Goal: Task Accomplishment & Management: Manage account settings

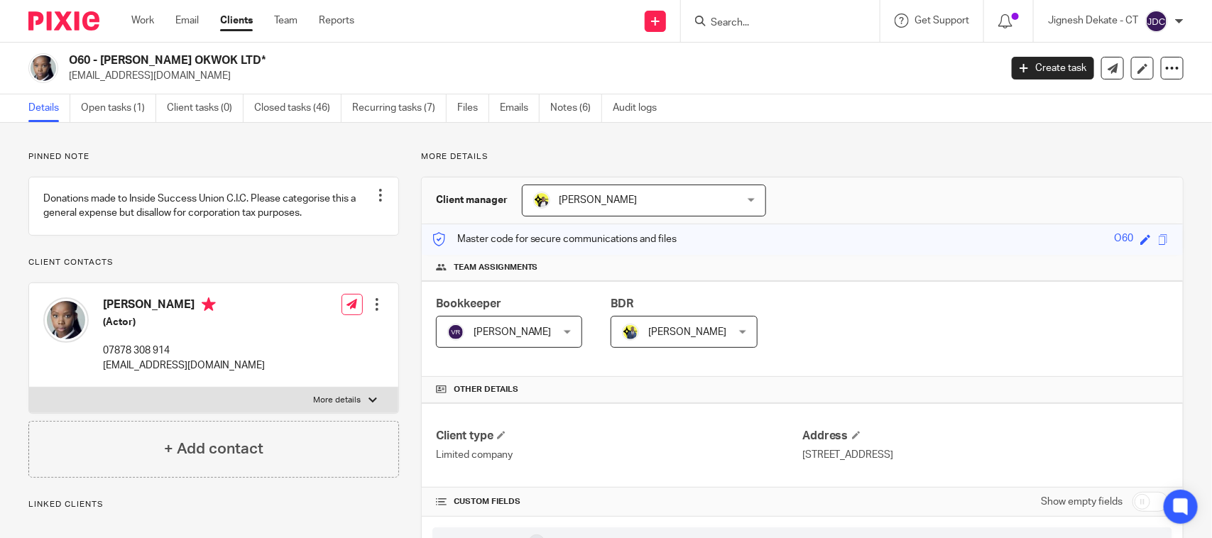
click at [731, 21] on input "Search" at bounding box center [773, 23] width 128 height 13
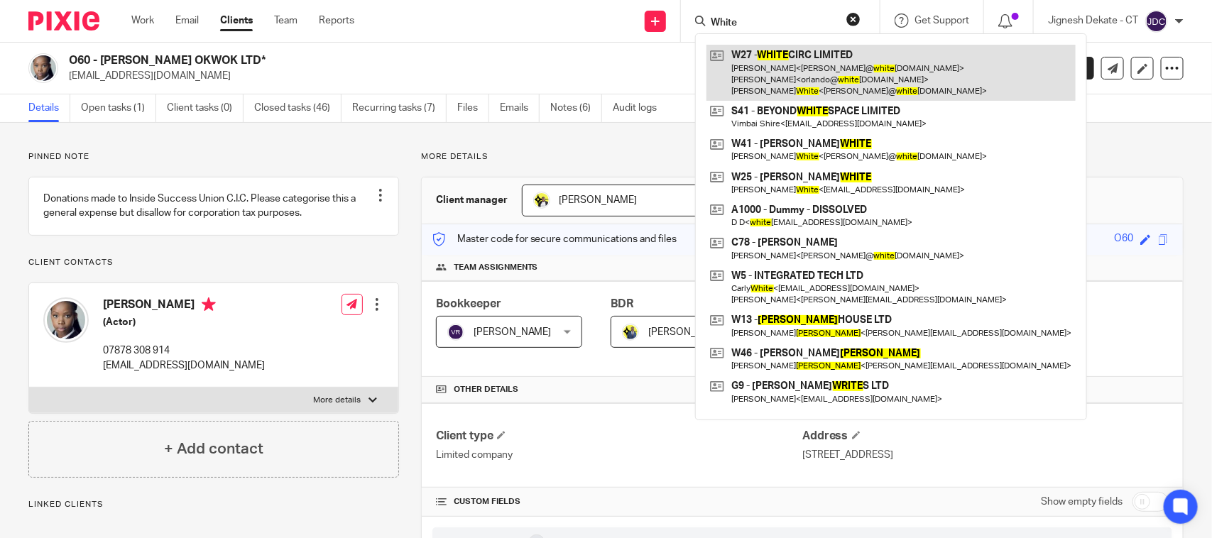
type input "White"
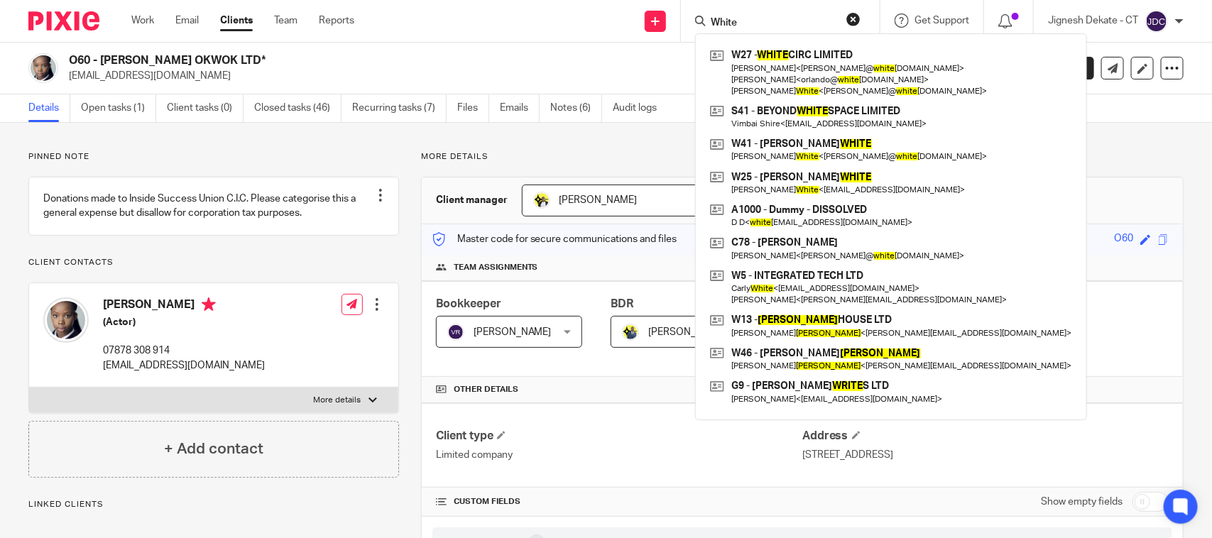
click at [140, 11] on div "Work Email Clients Team Reports Work Email Clients Team Reports Settings" at bounding box center [246, 21] width 258 height 42
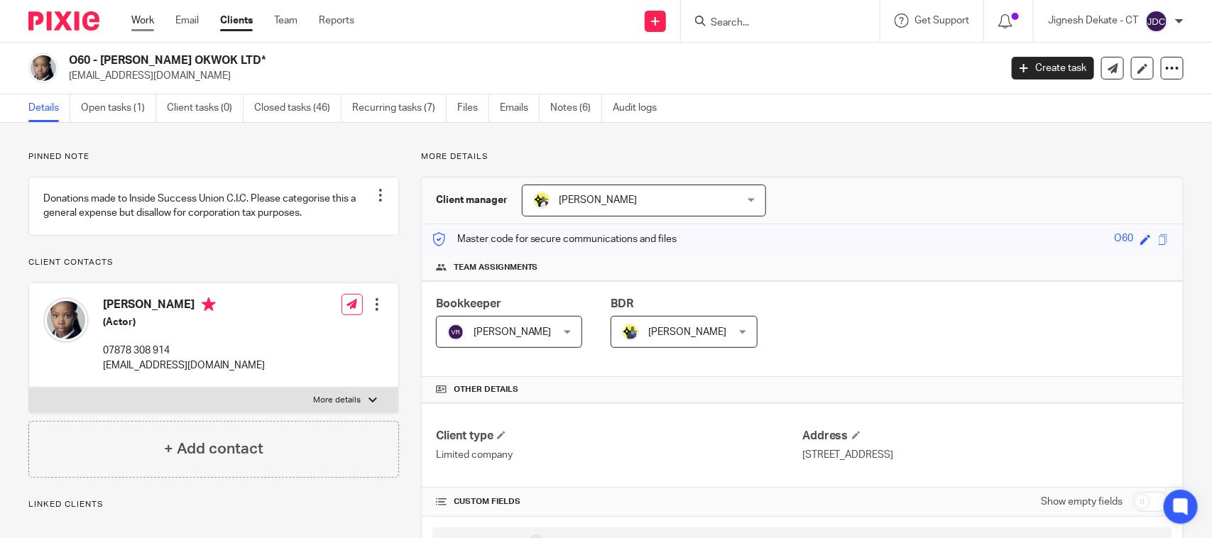
click at [141, 13] on link "Work" at bounding box center [142, 20] width 23 height 14
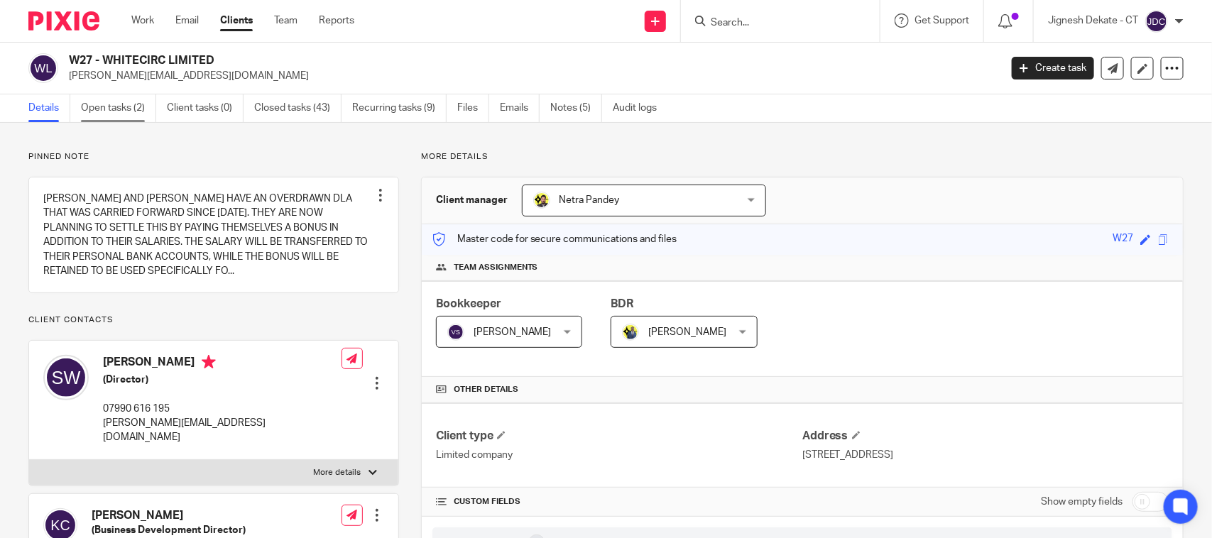
click at [128, 114] on link "Open tasks (2)" at bounding box center [118, 108] width 75 height 28
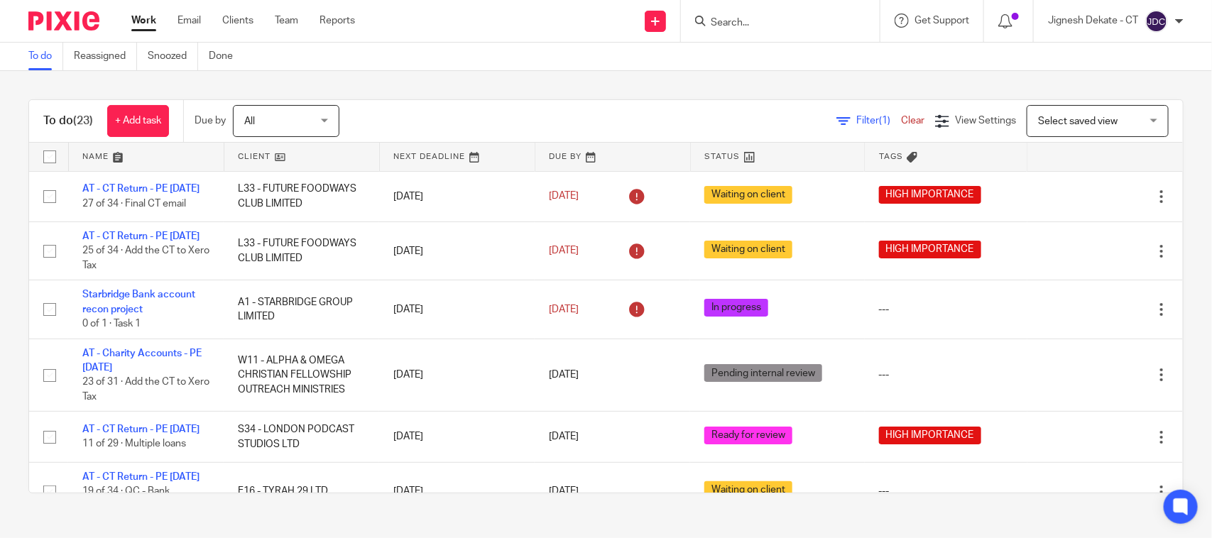
click at [45, 54] on link "To do" at bounding box center [45, 57] width 35 height 28
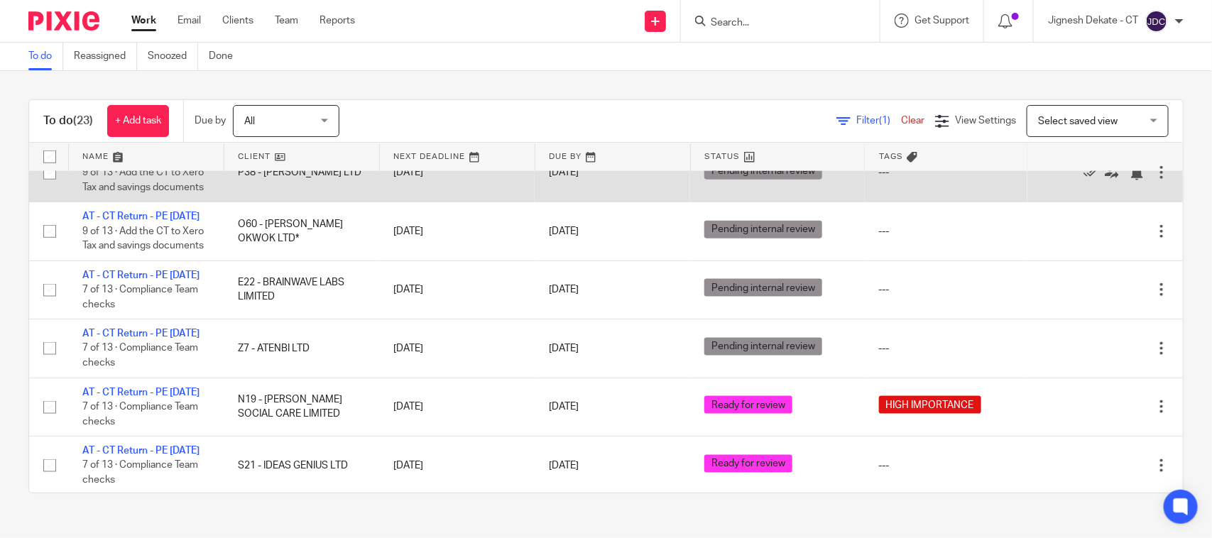
scroll to position [1242, 0]
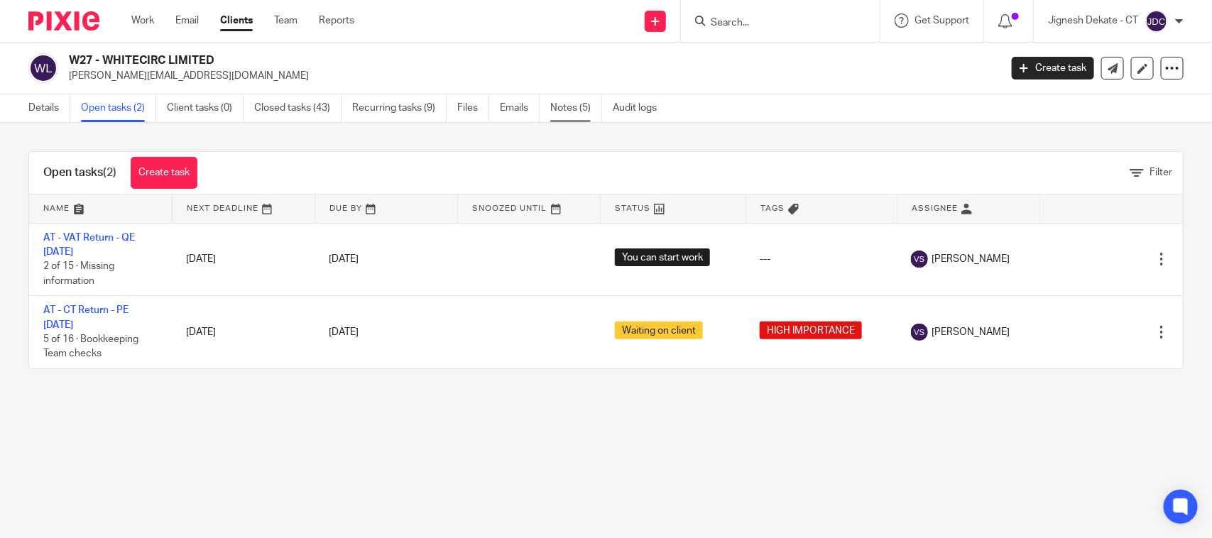
click at [568, 105] on link "Notes (5)" at bounding box center [576, 108] width 52 height 28
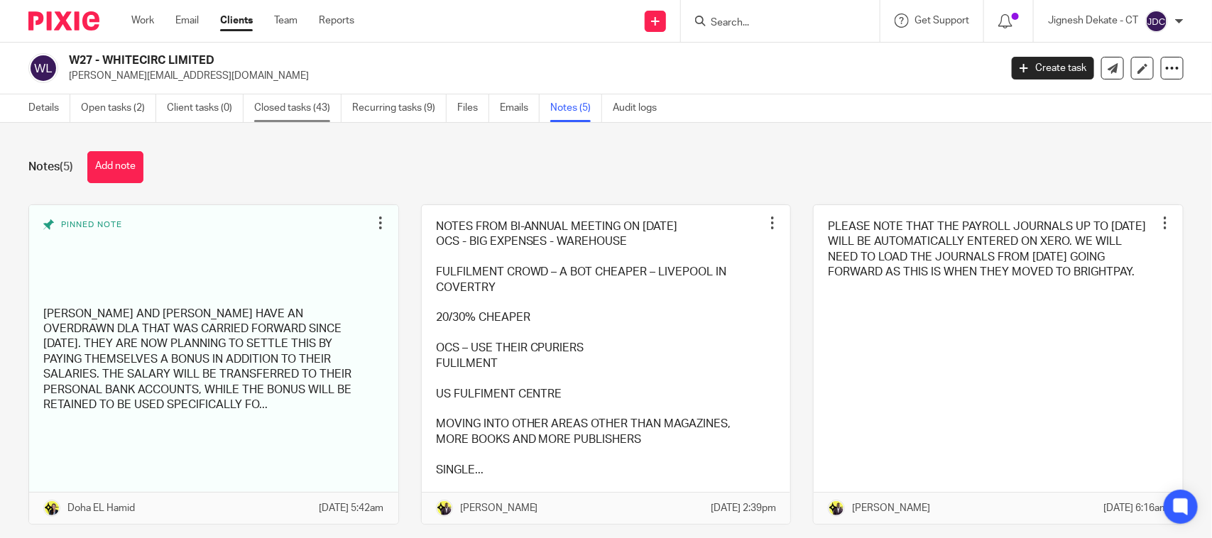
click at [273, 114] on link "Closed tasks (43)" at bounding box center [297, 108] width 87 height 28
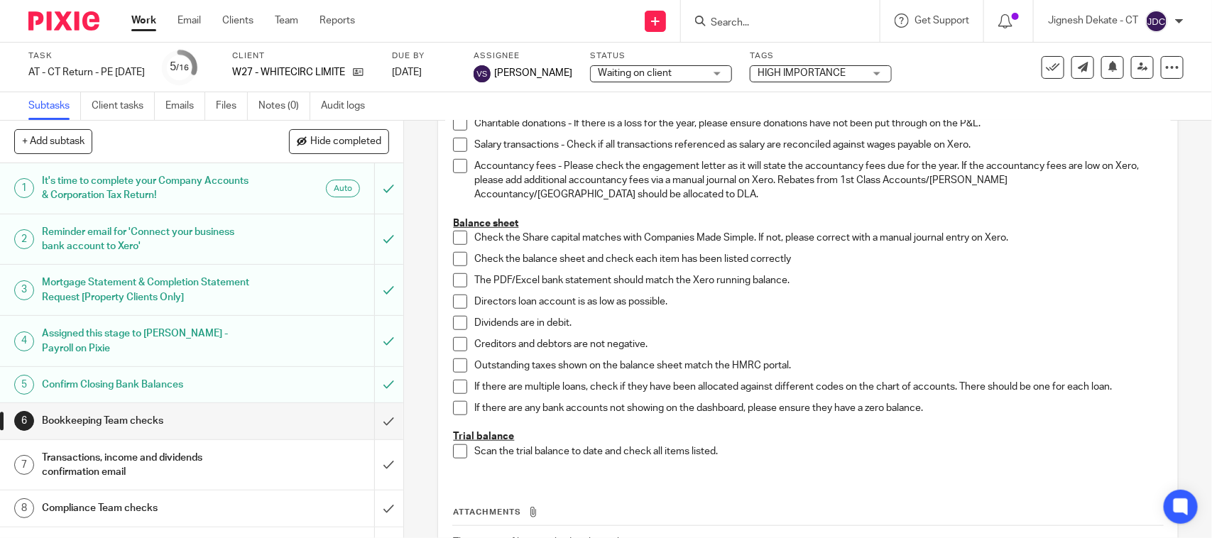
scroll to position [555, 0]
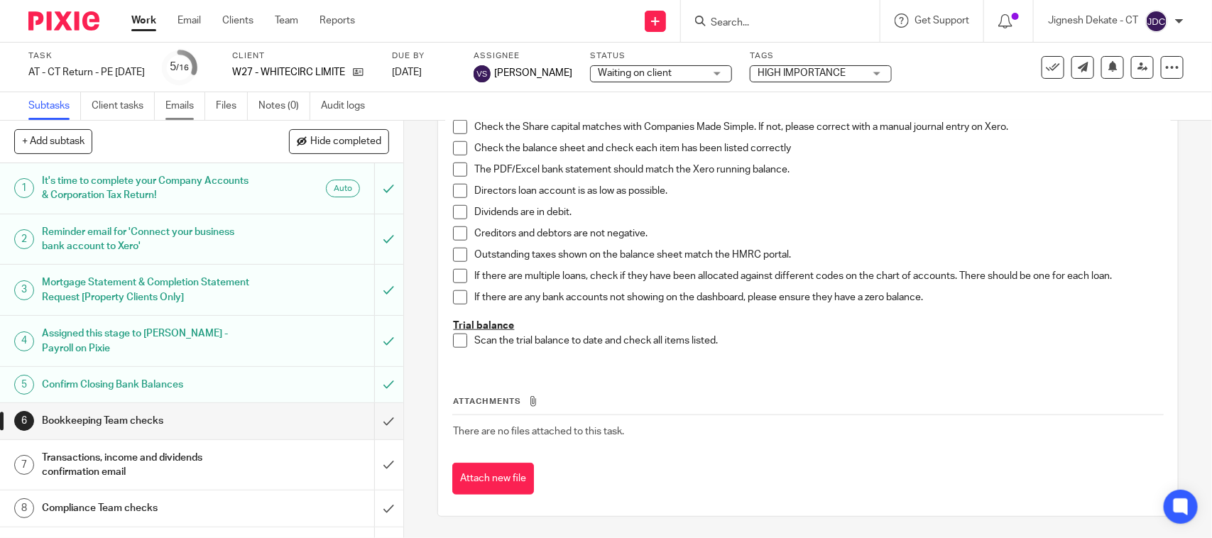
click at [185, 107] on link "Emails" at bounding box center [185, 106] width 40 height 28
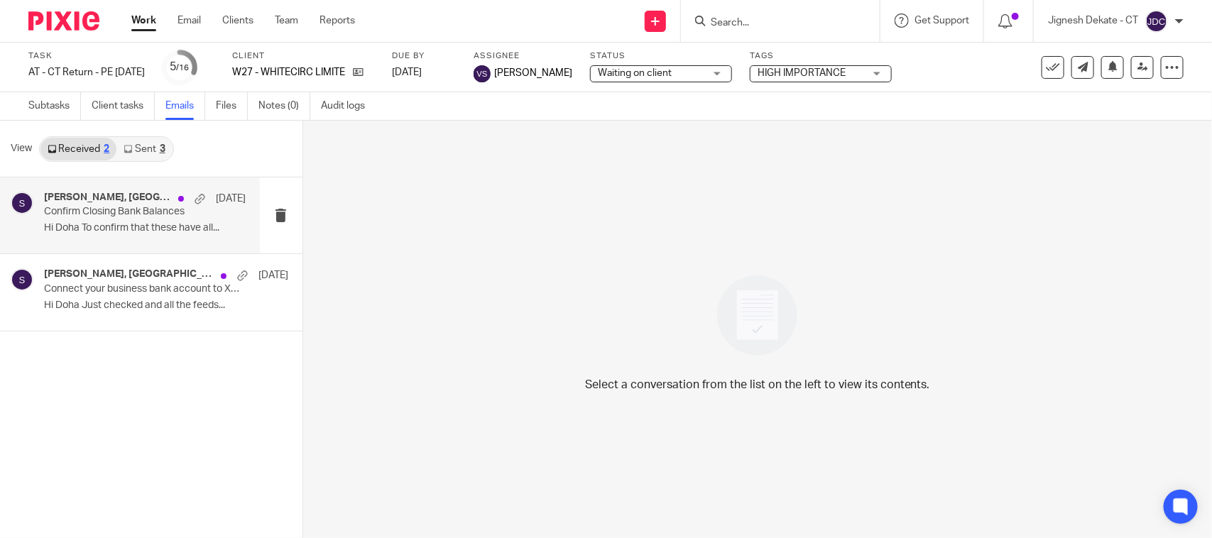
click at [133, 204] on div "Stuart White, Starbridge 5 Sep" at bounding box center [145, 199] width 202 height 14
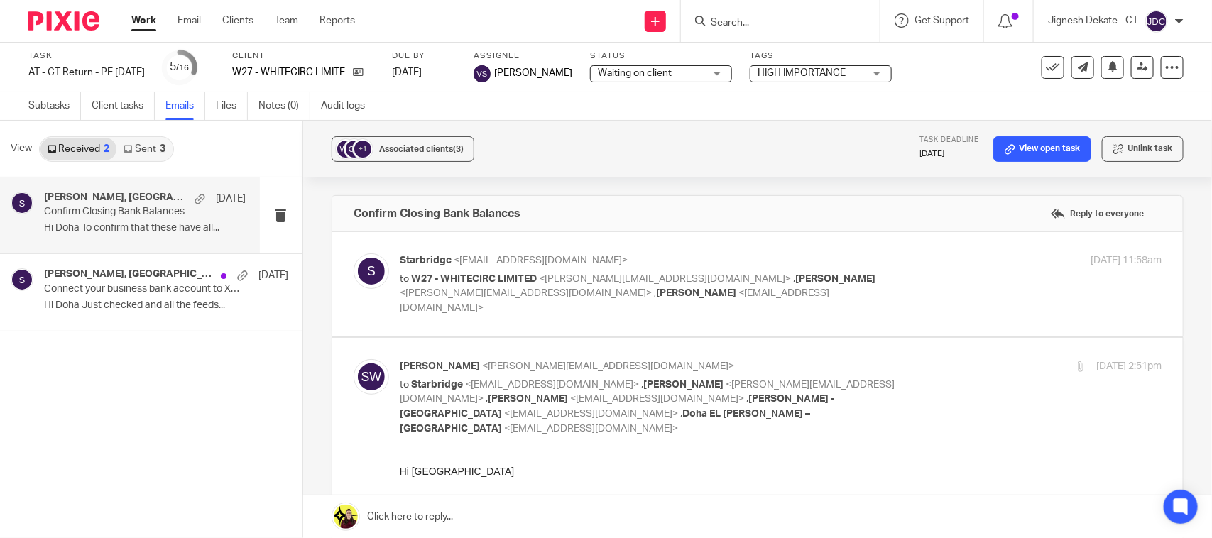
click at [569, 282] on span "<stuart@whitecirc.com>" at bounding box center [665, 279] width 253 height 10
checkbox input "true"
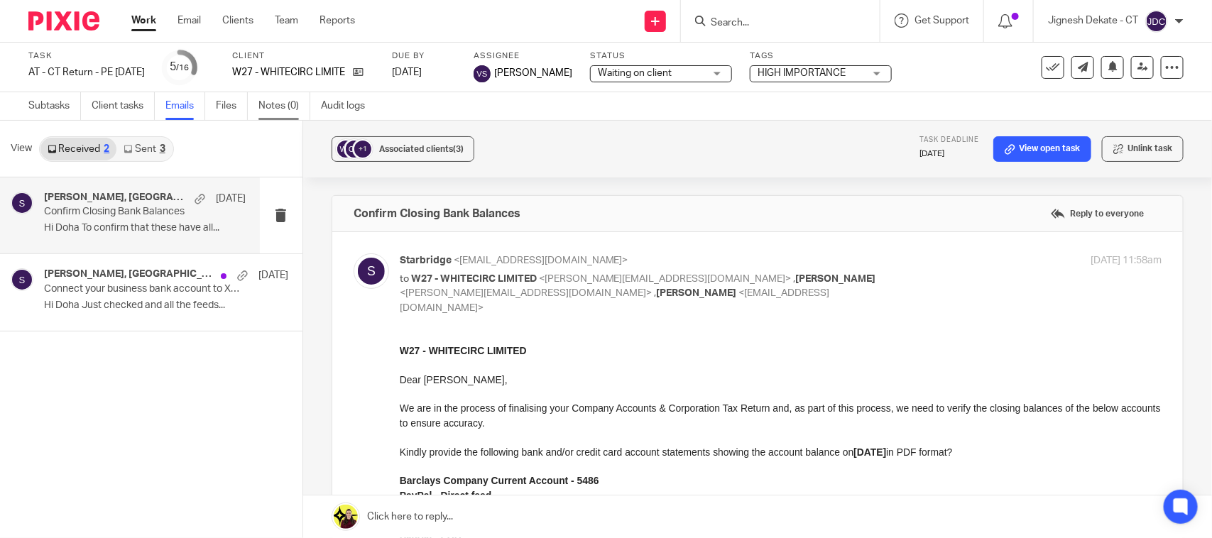
click at [274, 105] on link "Notes (0)" at bounding box center [284, 106] width 52 height 28
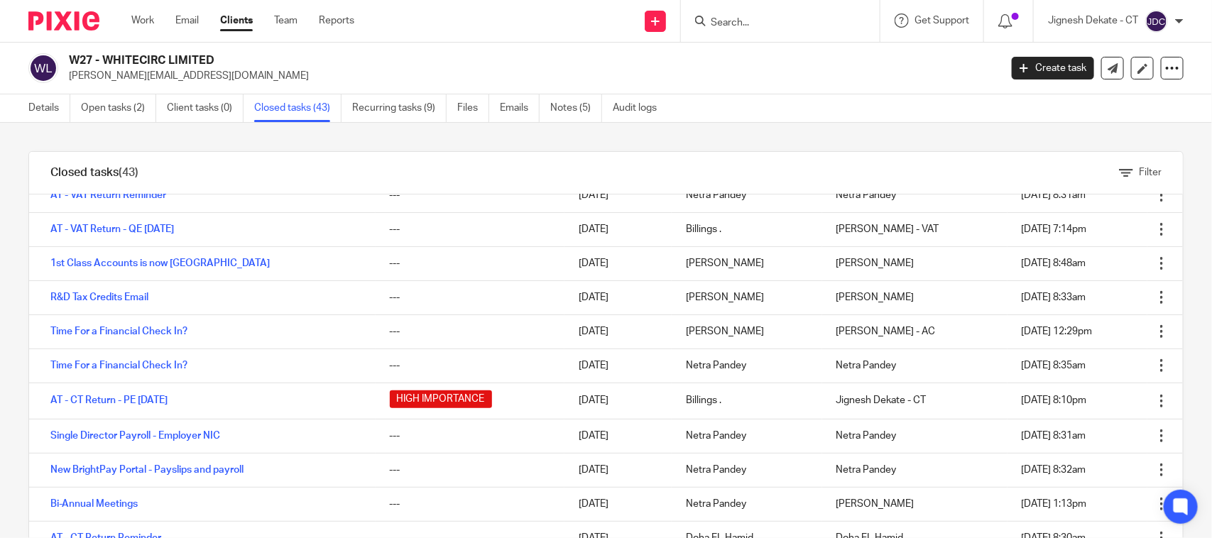
scroll to position [266, 0]
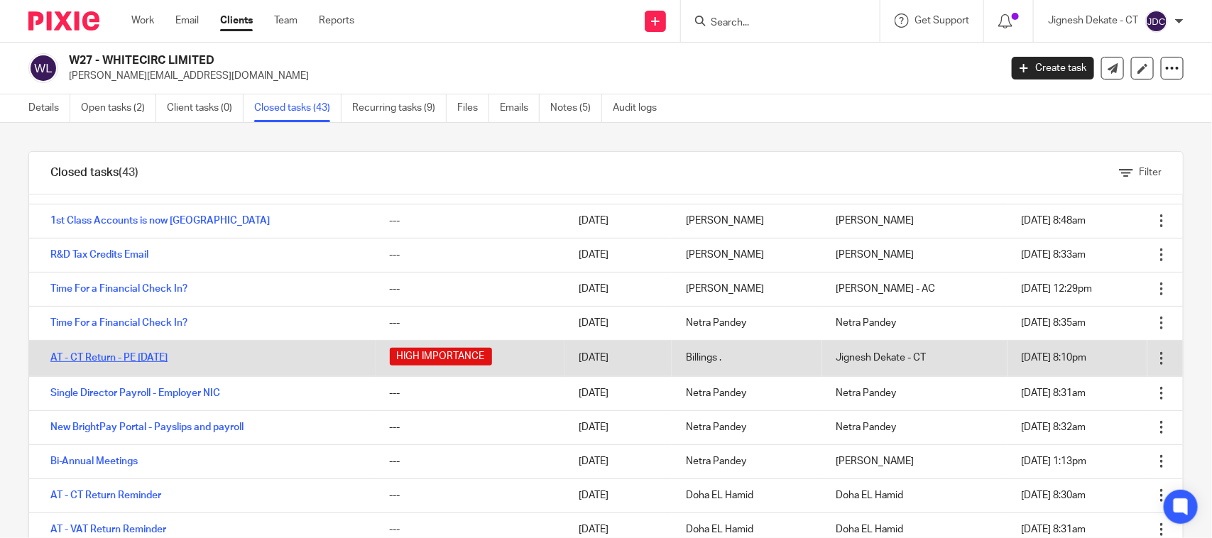
click at [128, 361] on link "AT - CT Return - PE 31-08-2024" at bounding box center [108, 358] width 117 height 10
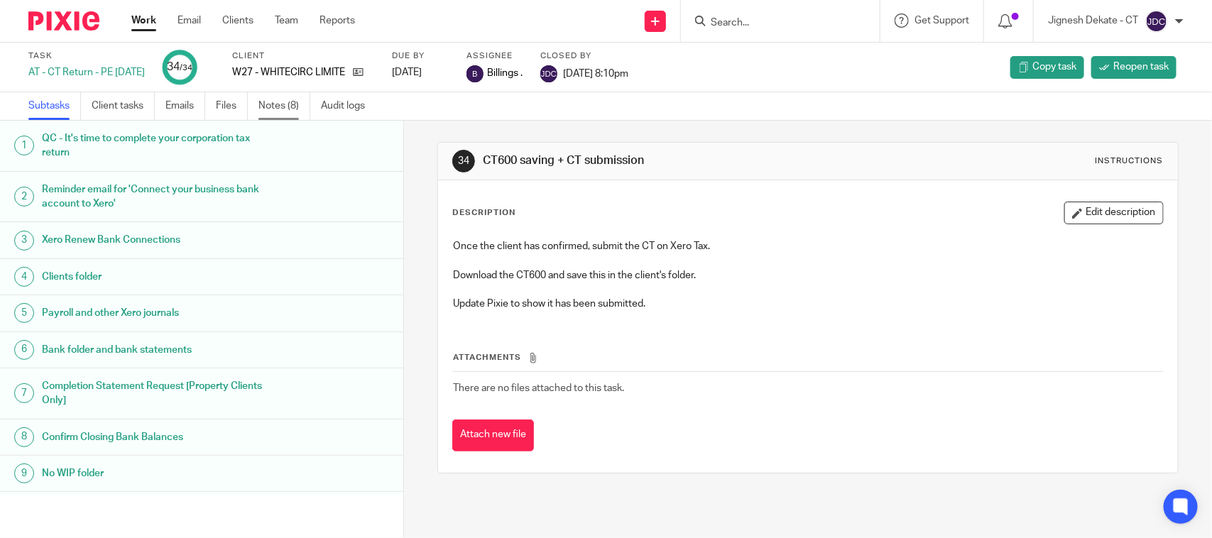
click at [270, 103] on link "Notes (8)" at bounding box center [284, 106] width 52 height 28
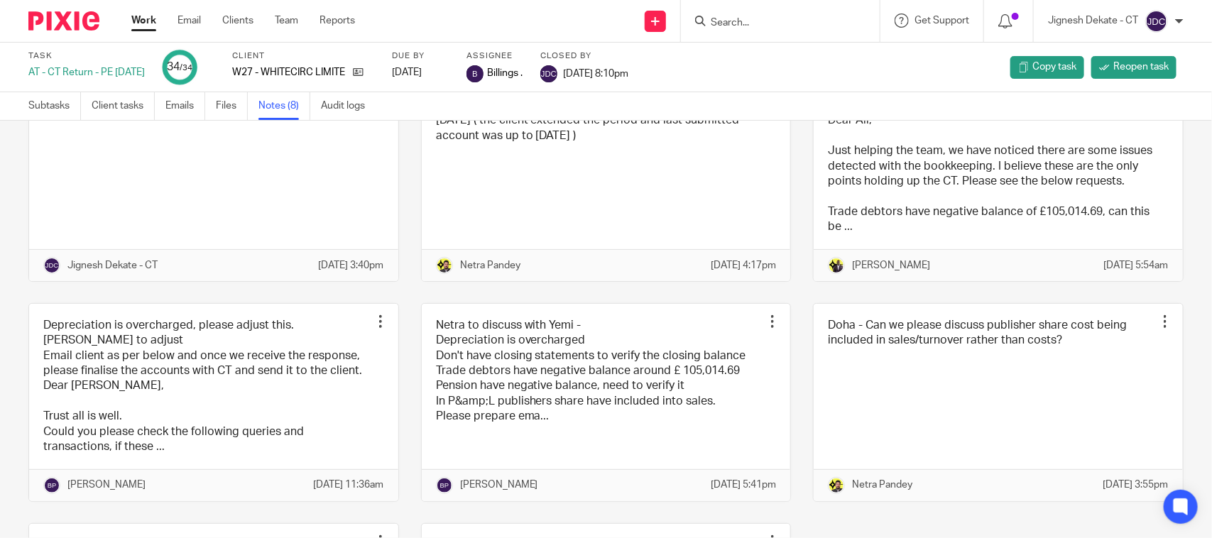
scroll to position [89, 0]
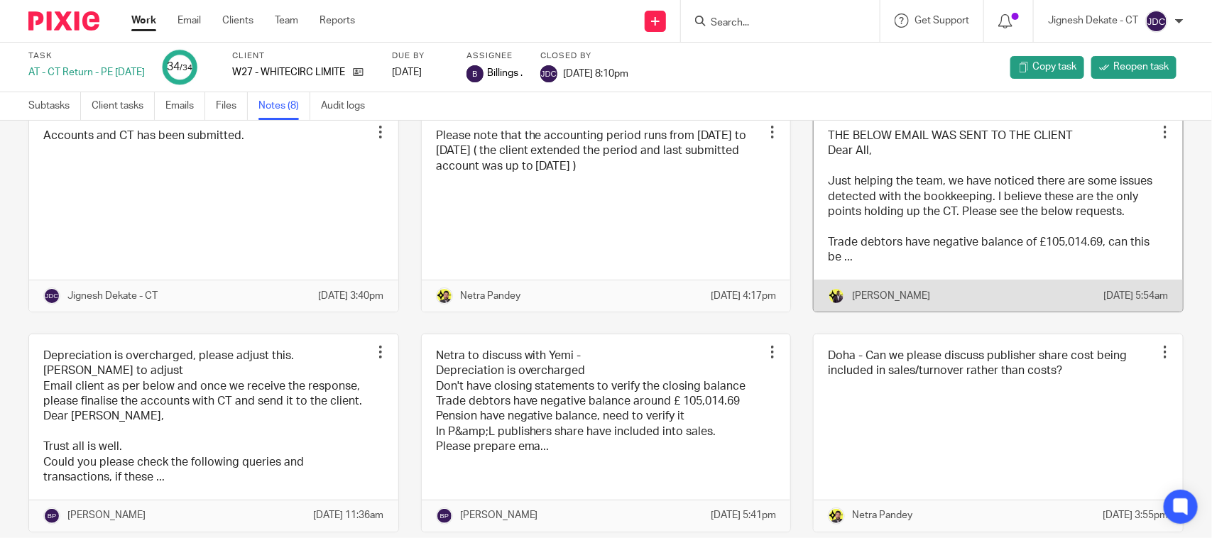
click at [917, 236] on link at bounding box center [998, 212] width 369 height 197
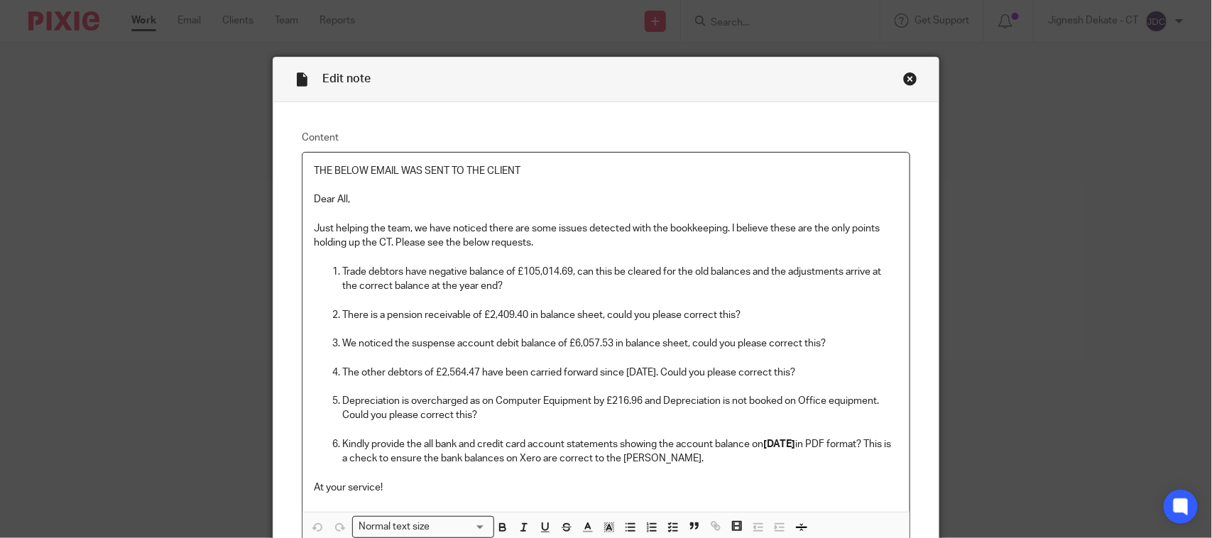
scroll to position [89, 0]
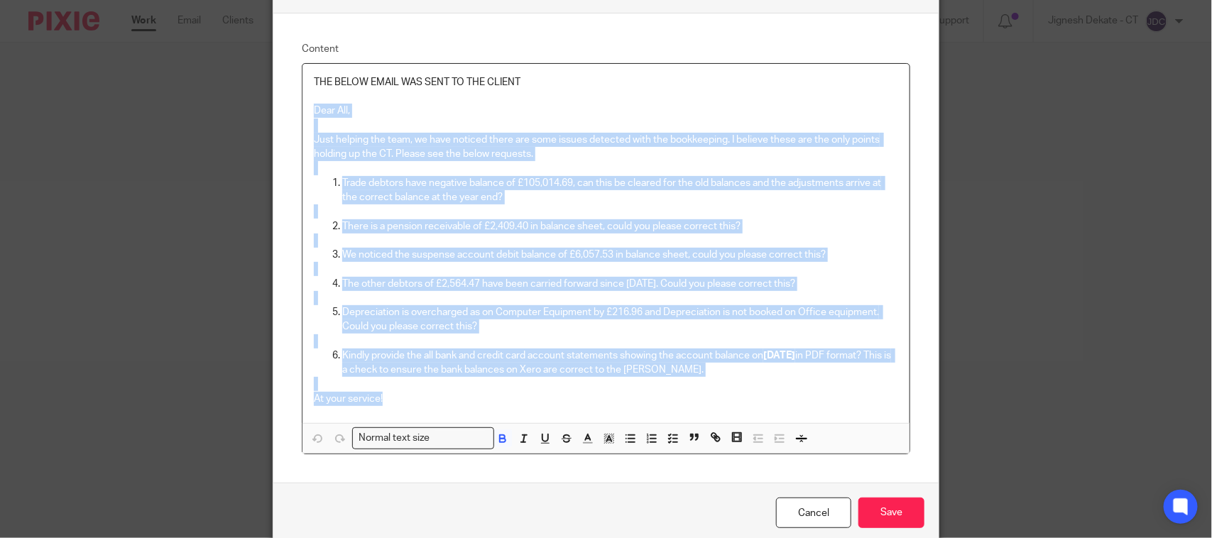
drag, startPoint x: 384, startPoint y: 402, endPoint x: 306, endPoint y: 114, distance: 298.6
click at [306, 114] on div "THE BELOW EMAIL WAS SENT TO THE CLIENT Dear All, Just helping the team, we have…" at bounding box center [605, 243] width 607 height 359
copy div "Lore Ips, Dolo sitamet con adip, el sedd eiusmod tempo inc utla etdolo magnaali…"
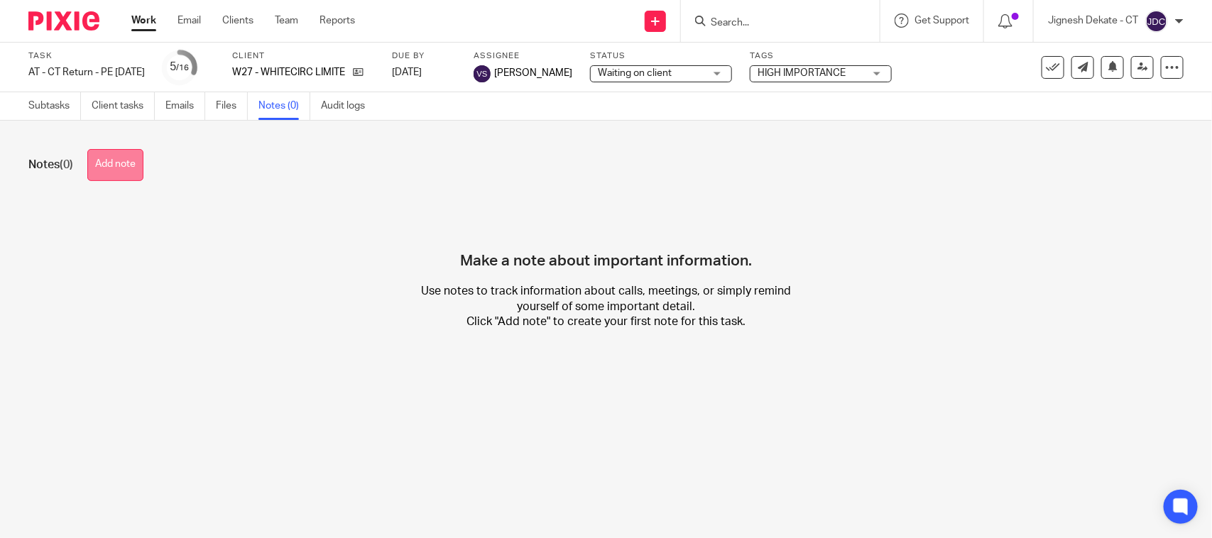
click at [111, 169] on button "Add note" at bounding box center [115, 165] width 56 height 32
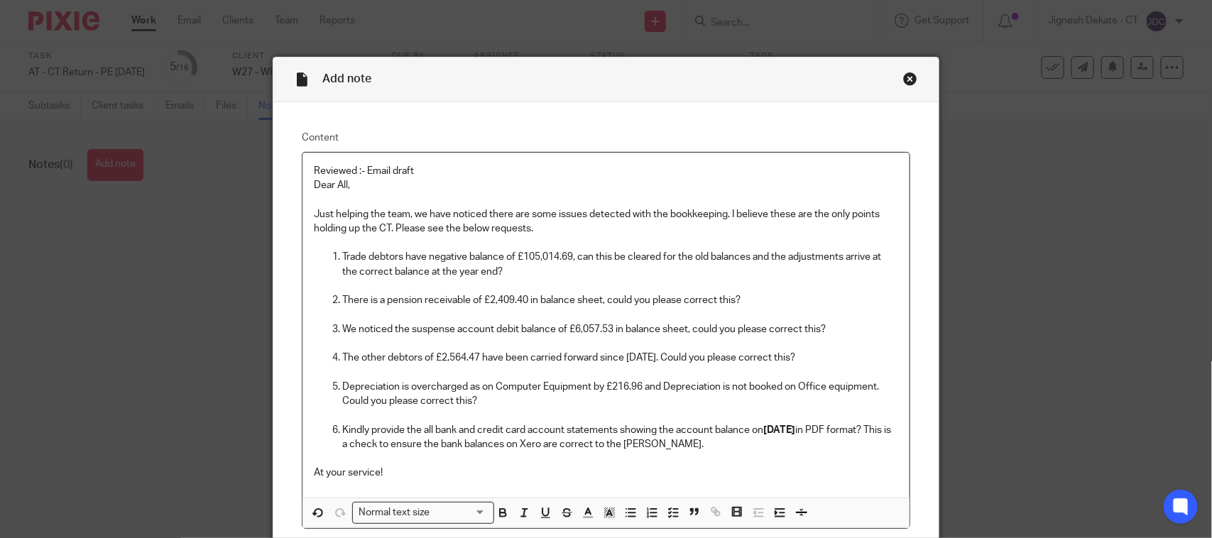
click at [434, 164] on p "Reviewed :- Email draft" at bounding box center [606, 171] width 584 height 14
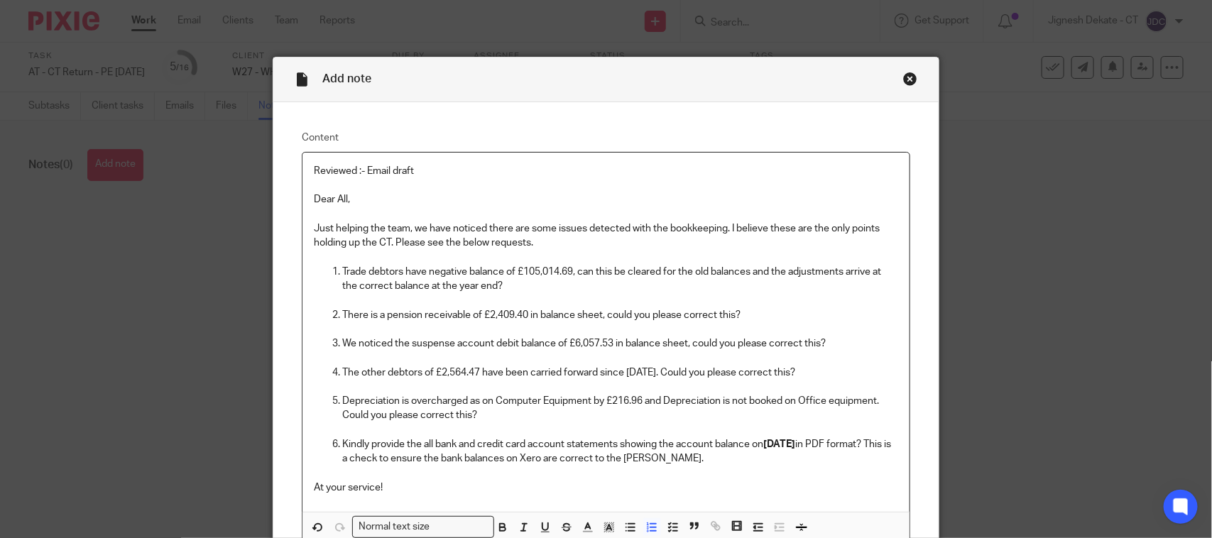
click at [512, 286] on p "Trade debtors have negative balance of £105,014.69, can this be cleared for the…" at bounding box center [620, 279] width 556 height 29
click at [527, 270] on p "Trade debtors have negative balance of £105,014.69, can this be cleared for the…" at bounding box center [620, 279] width 556 height 29
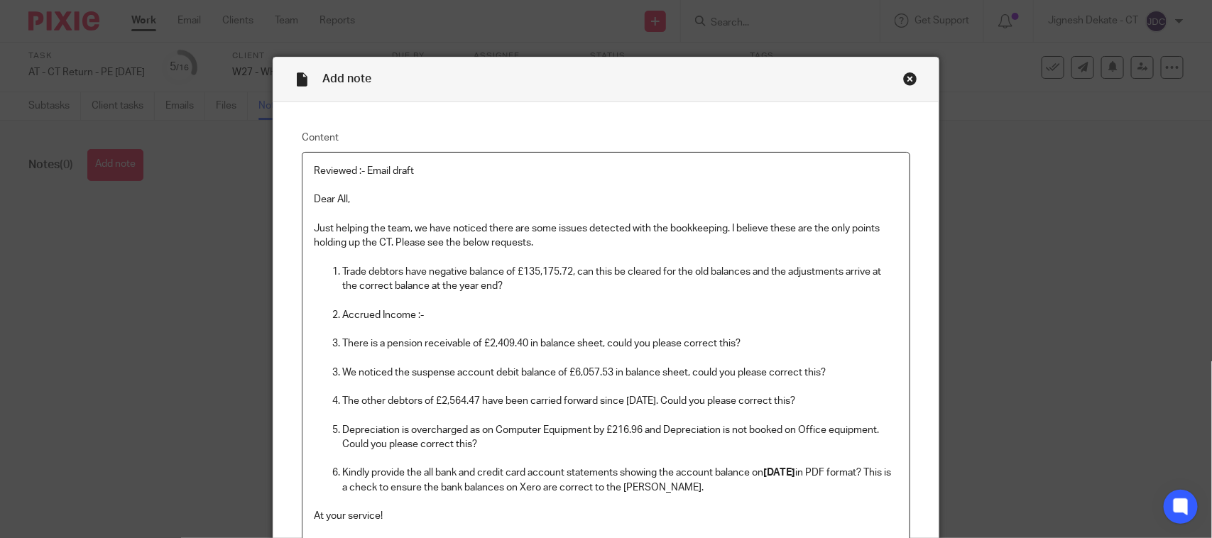
click at [547, 303] on p at bounding box center [606, 300] width 584 height 14
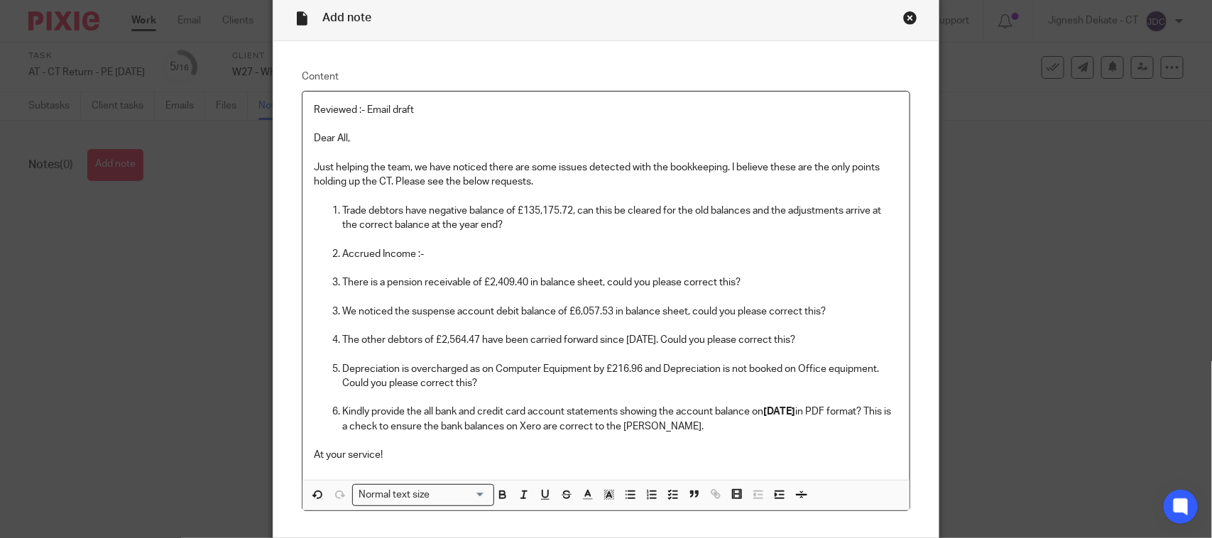
scroll to position [89, 0]
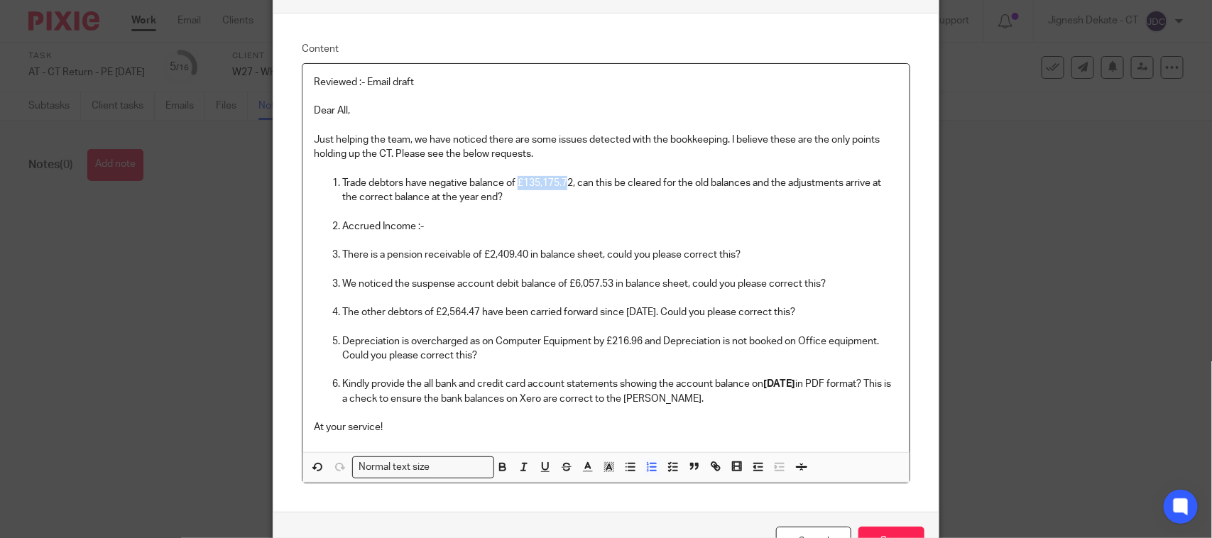
drag, startPoint x: 516, startPoint y: 181, endPoint x: 566, endPoint y: 185, distance: 49.8
click at [566, 185] on p "Trade debtors have negative balance of £135,175.72, can this be cleared for the…" at bounding box center [620, 190] width 556 height 29
click at [434, 309] on p "The other debtors of £2,564.47 have been carried forward since [DATE]. Could yo…" at bounding box center [620, 312] width 556 height 14
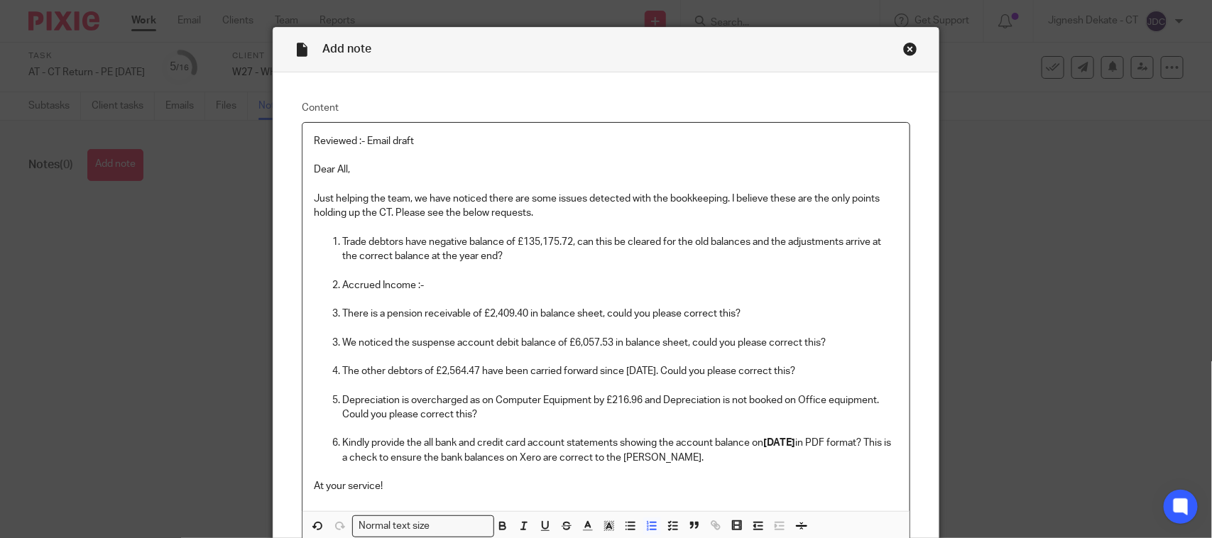
scroll to position [4, 0]
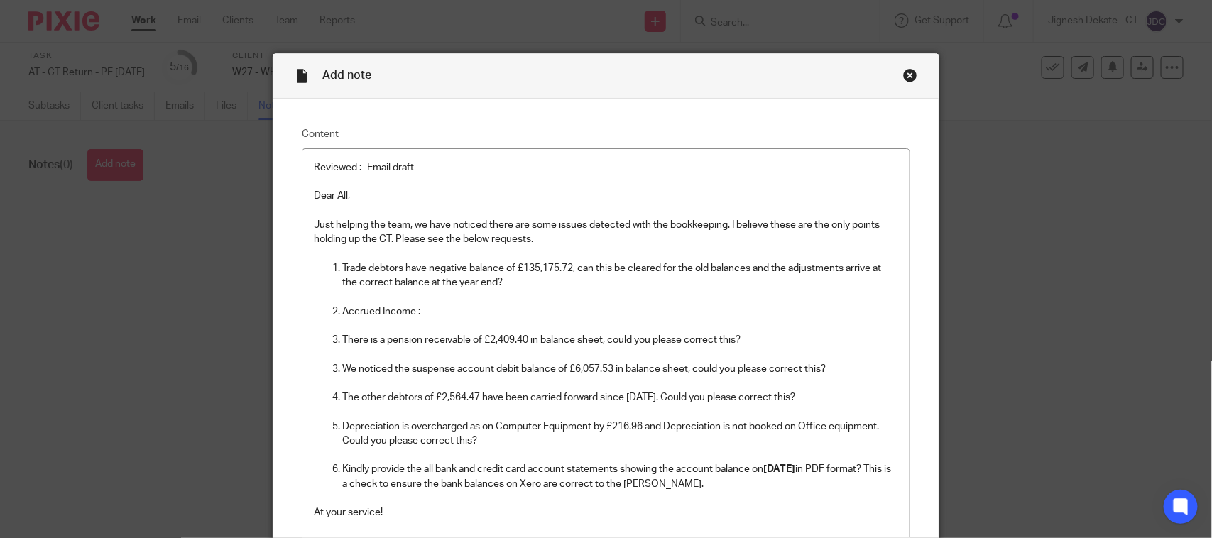
click at [449, 311] on p "Accrued Income :-" at bounding box center [620, 312] width 556 height 14
click at [342, 266] on p "Trade debtors have negative balance of £135,175.72, can this be cleared for the…" at bounding box center [620, 275] width 556 height 29
click at [715, 481] on p "Kindly provide the all bank and credit card account statements showing the acco…" at bounding box center [620, 476] width 556 height 29
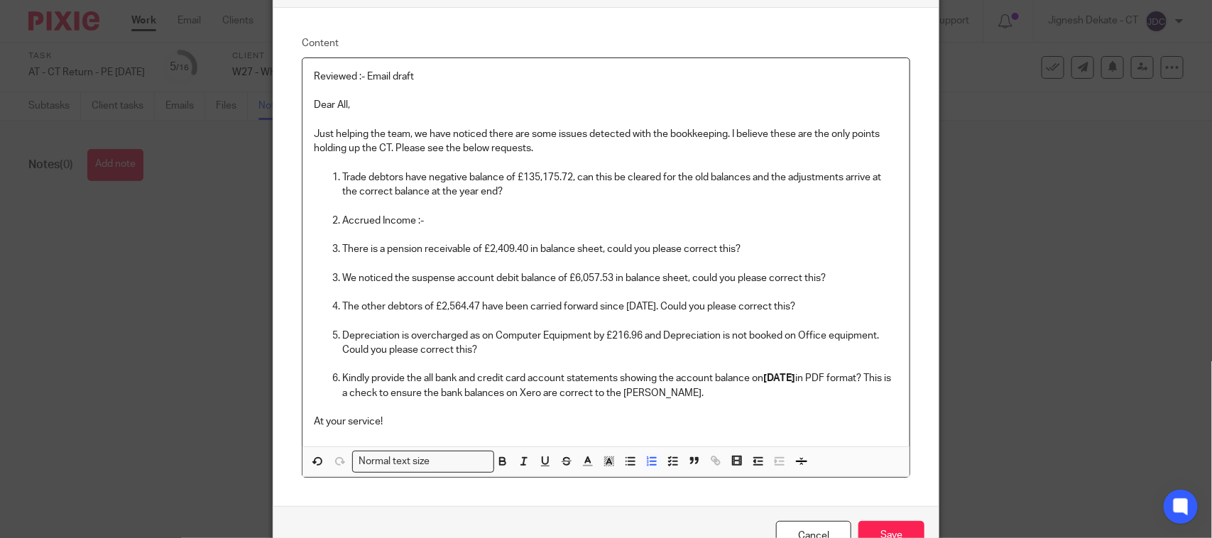
scroll to position [181, 0]
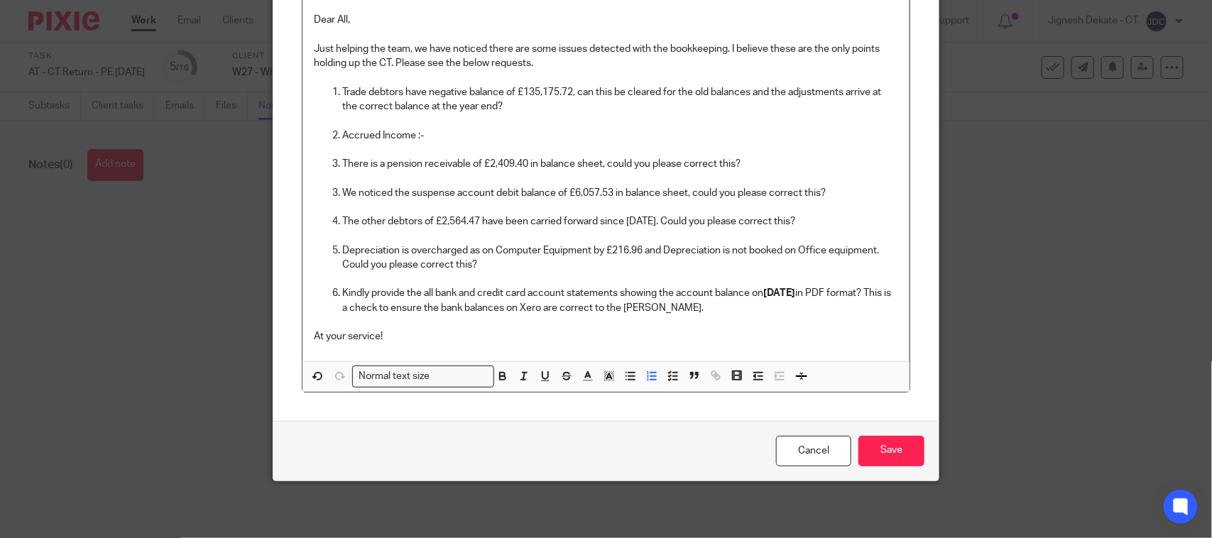
click at [795, 295] on strong "31st August 2024" at bounding box center [779, 293] width 32 height 10
click at [867, 449] on input "Save" at bounding box center [891, 451] width 66 height 31
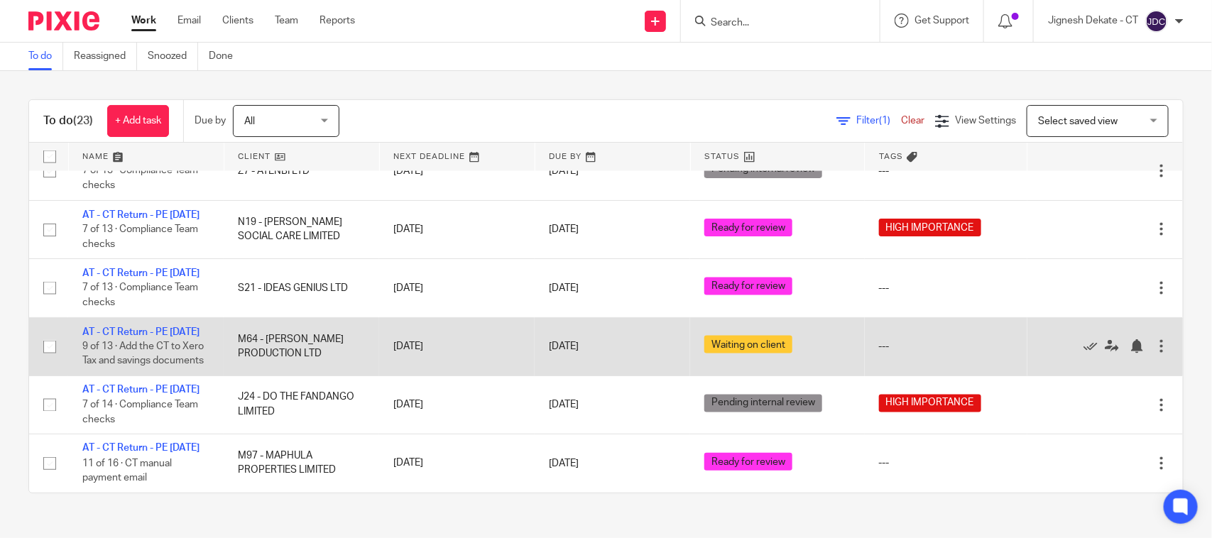
scroll to position [1154, 0]
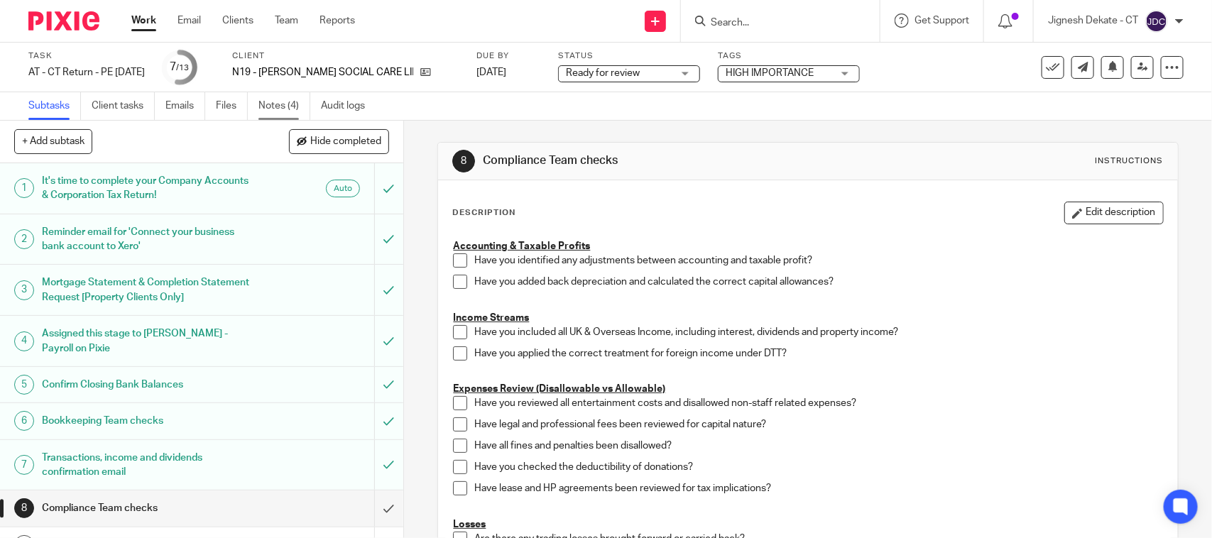
click at [275, 106] on link "Notes (4)" at bounding box center [284, 106] width 52 height 28
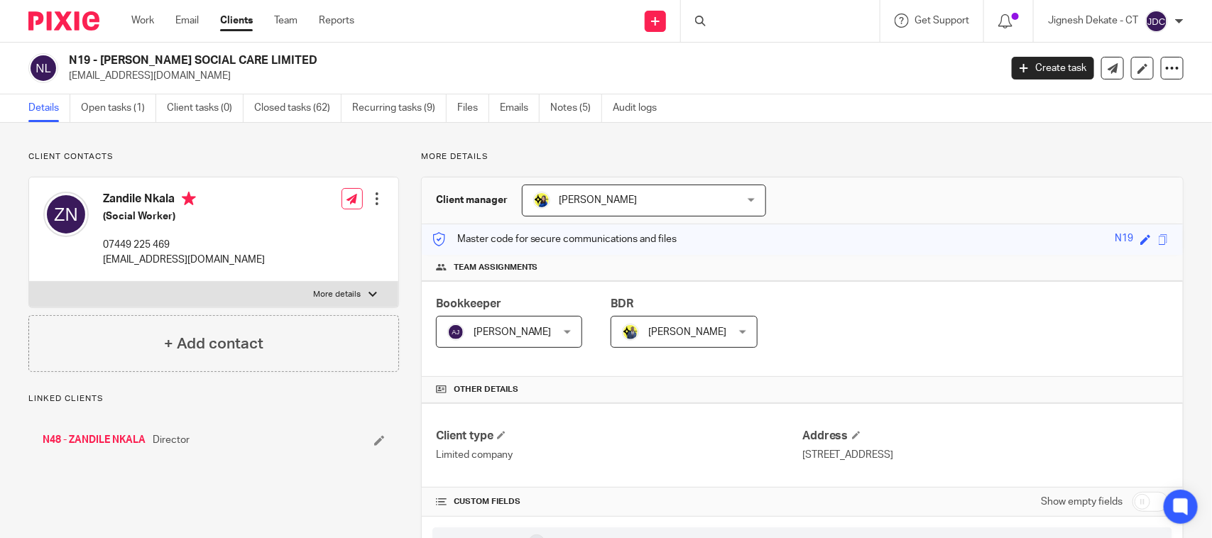
drag, startPoint x: 278, startPoint y: 65, endPoint x: 71, endPoint y: 65, distance: 207.3
click at [71, 65] on h2 "N19 - [PERSON_NAME] SOCIAL CARE LIMITED" at bounding box center [437, 60] width 737 height 15
copy h2 "N19 - [PERSON_NAME] SOCIAL CARE LIMITED"
drag, startPoint x: 936, startPoint y: 158, endPoint x: 984, endPoint y: 158, distance: 48.3
click at [936, 158] on p "More details" at bounding box center [802, 156] width 762 height 11
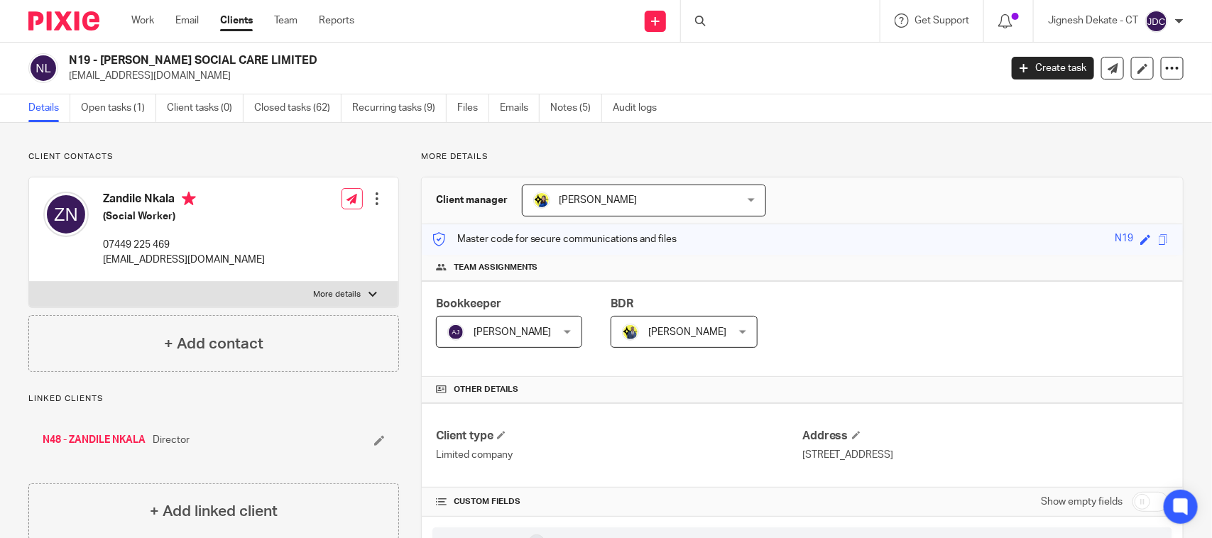
drag, startPoint x: 275, startPoint y: 59, endPoint x: 69, endPoint y: 65, distance: 206.6
click at [69, 65] on h2 "N19 - [PERSON_NAME] SOCIAL CARE LIMITED" at bounding box center [437, 60] width 737 height 15
copy h2 "N19 - [PERSON_NAME] SOCIAL CARE LIMITED"
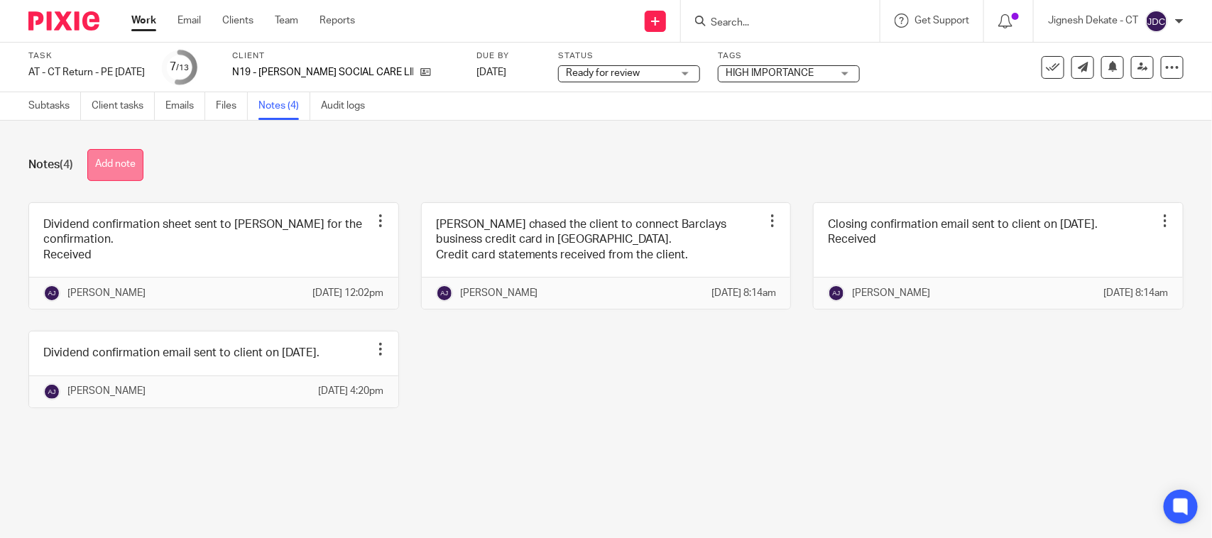
click at [116, 153] on button "Add note" at bounding box center [115, 165] width 56 height 32
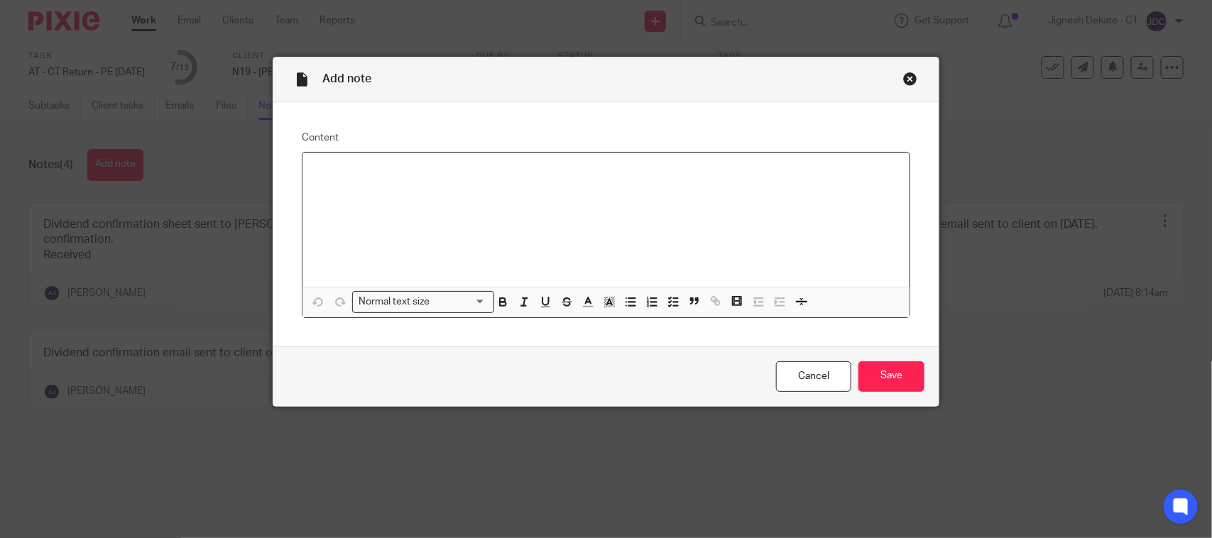
click at [354, 182] on div at bounding box center [605, 220] width 607 height 134
click at [667, 299] on icon "button" at bounding box center [673, 301] width 13 height 13
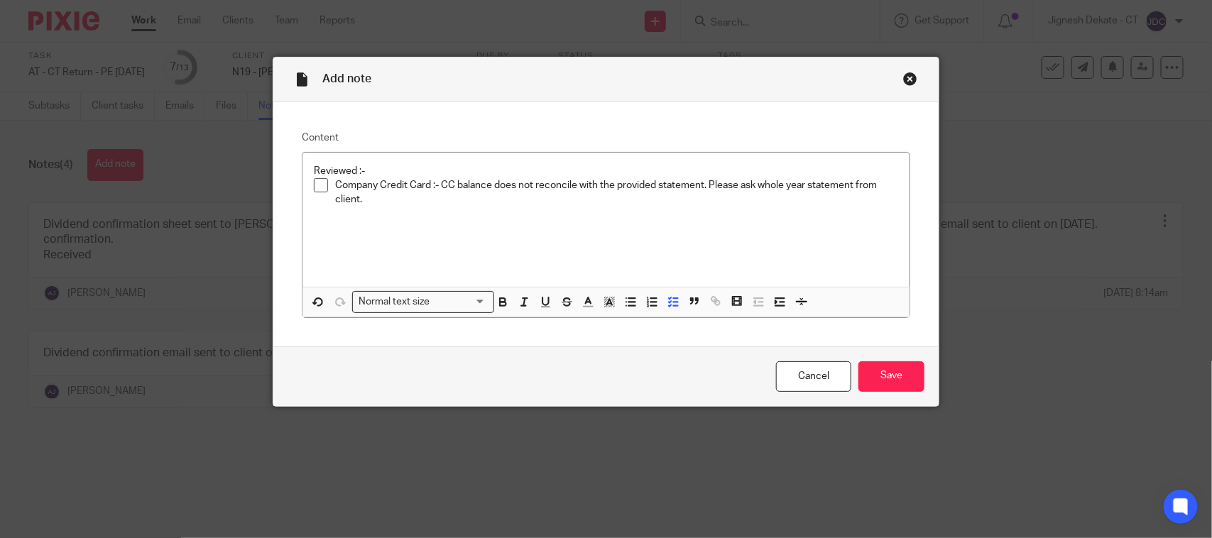
click at [412, 204] on p "Company Credit Card :- CC balance does not reconcile with the provided statemen…" at bounding box center [616, 192] width 563 height 29
click at [434, 199] on p "Company Credit Card :- CC balance does not reconcile with the provided statemen…" at bounding box center [616, 192] width 563 height 29
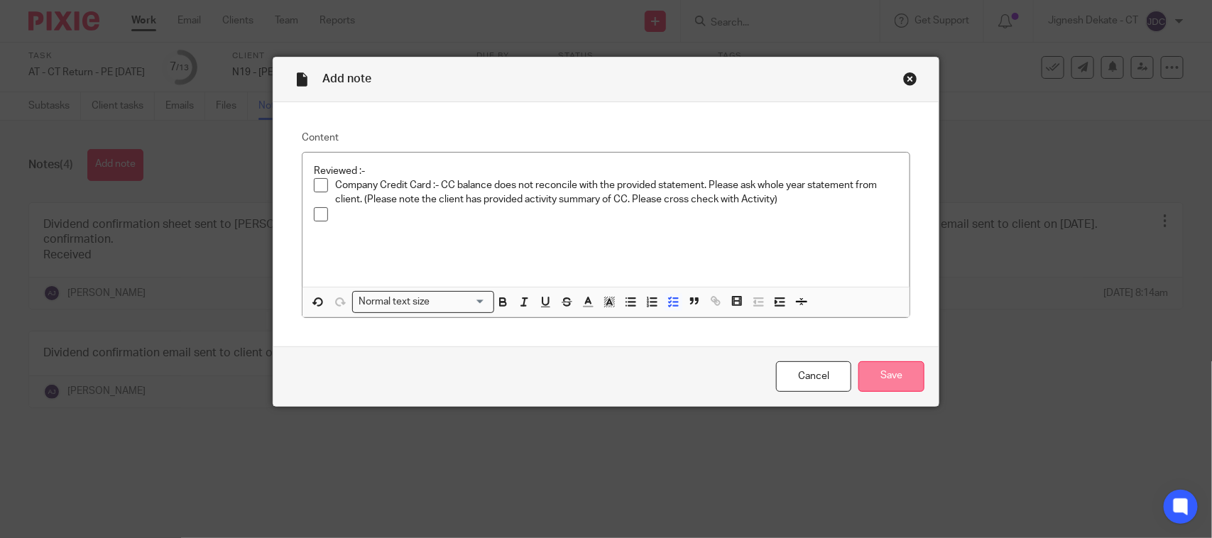
click at [870, 371] on input "Save" at bounding box center [891, 376] width 66 height 31
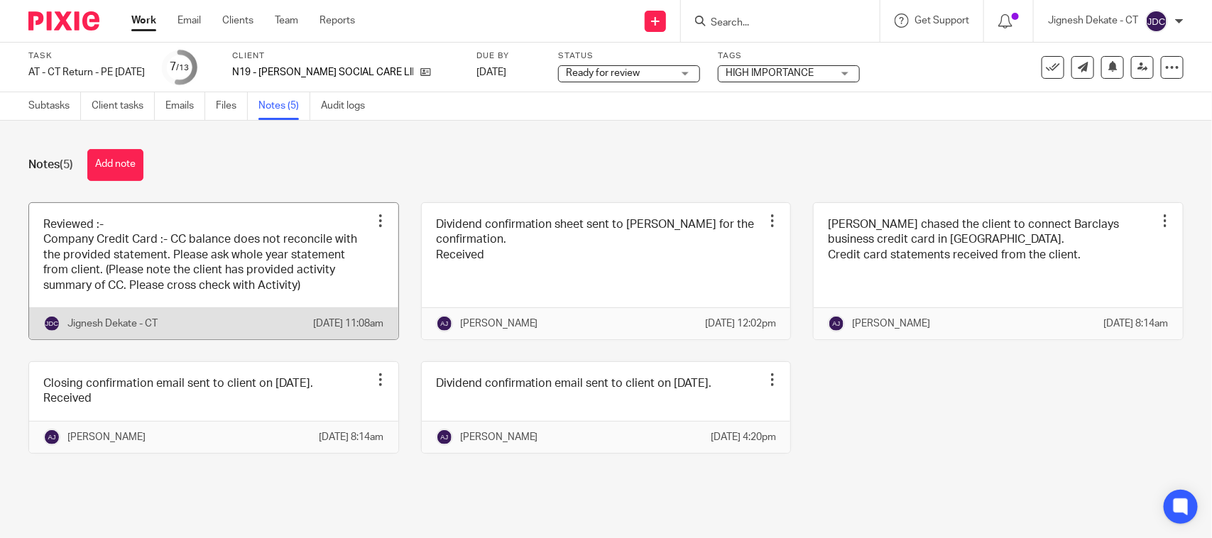
click at [211, 254] on link at bounding box center [213, 271] width 369 height 136
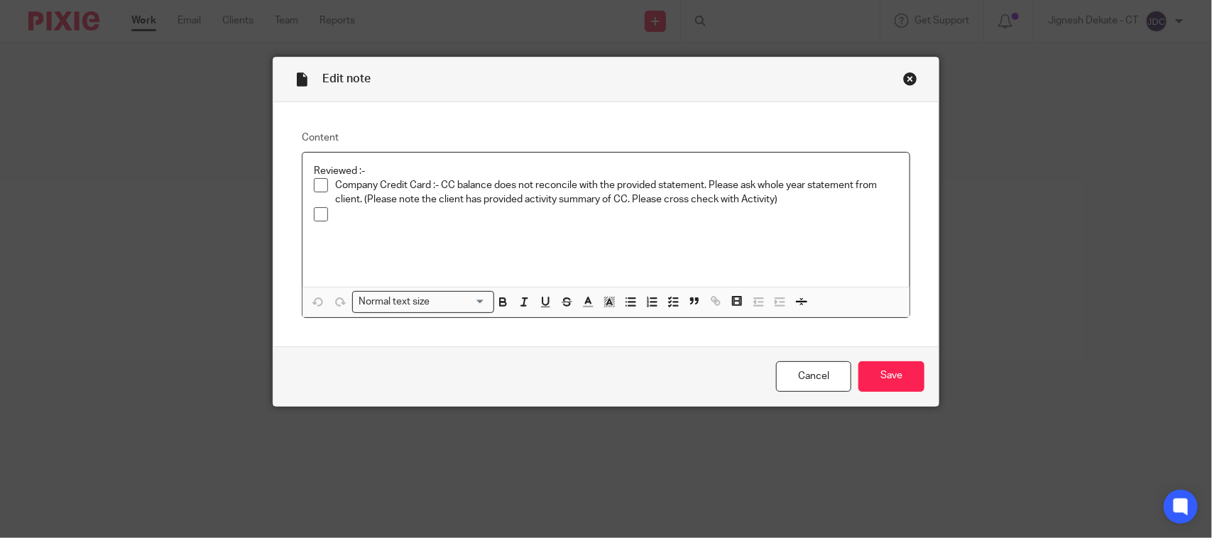
click at [337, 215] on p at bounding box center [616, 214] width 563 height 14
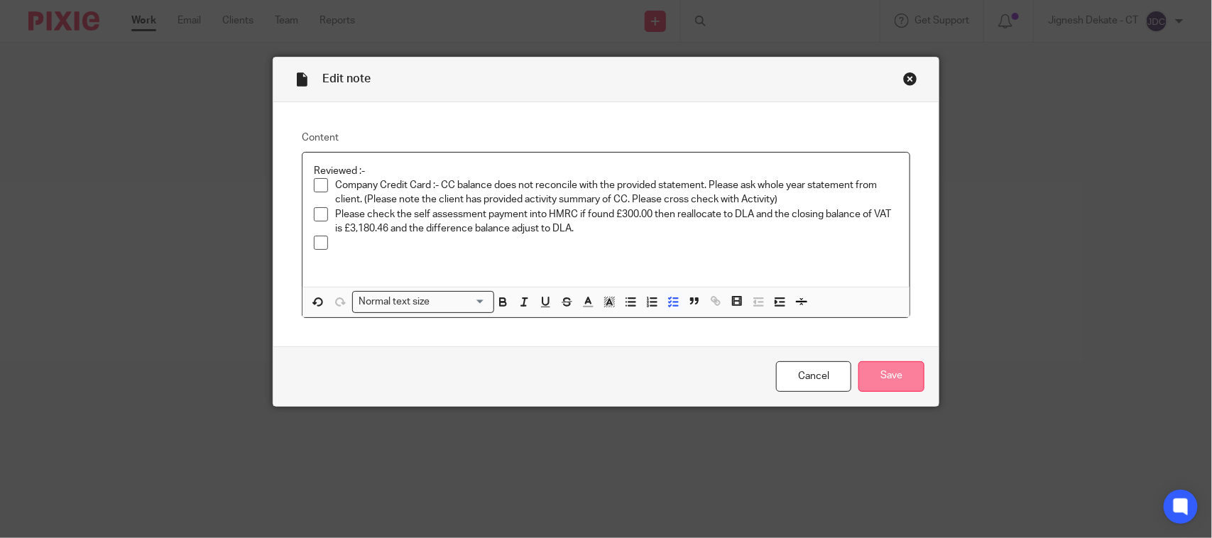
click at [867, 374] on input "Save" at bounding box center [891, 376] width 66 height 31
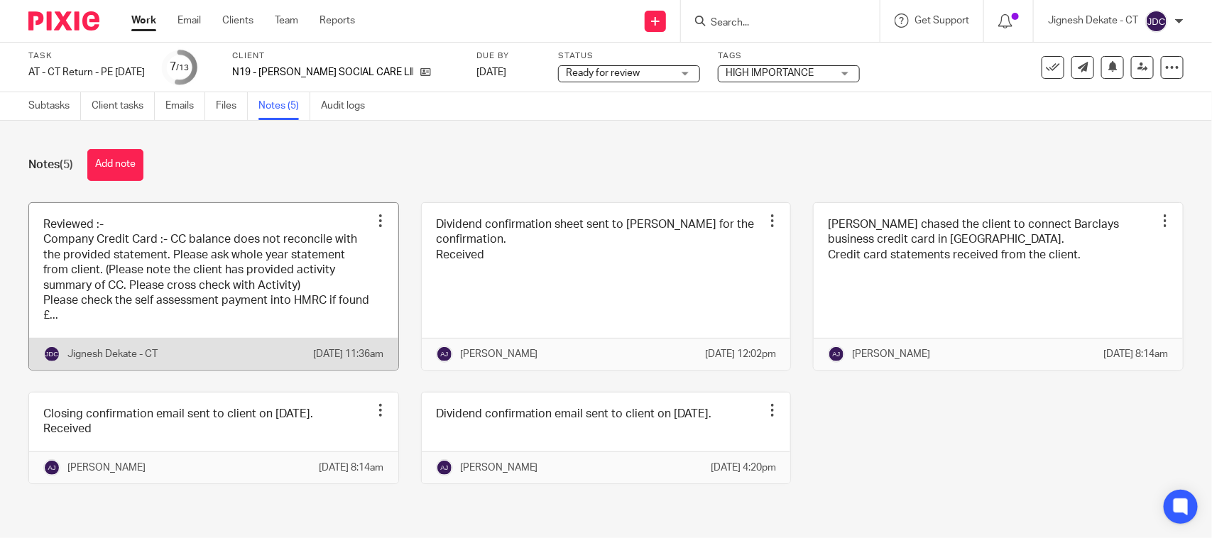
click at [226, 303] on link at bounding box center [213, 286] width 369 height 167
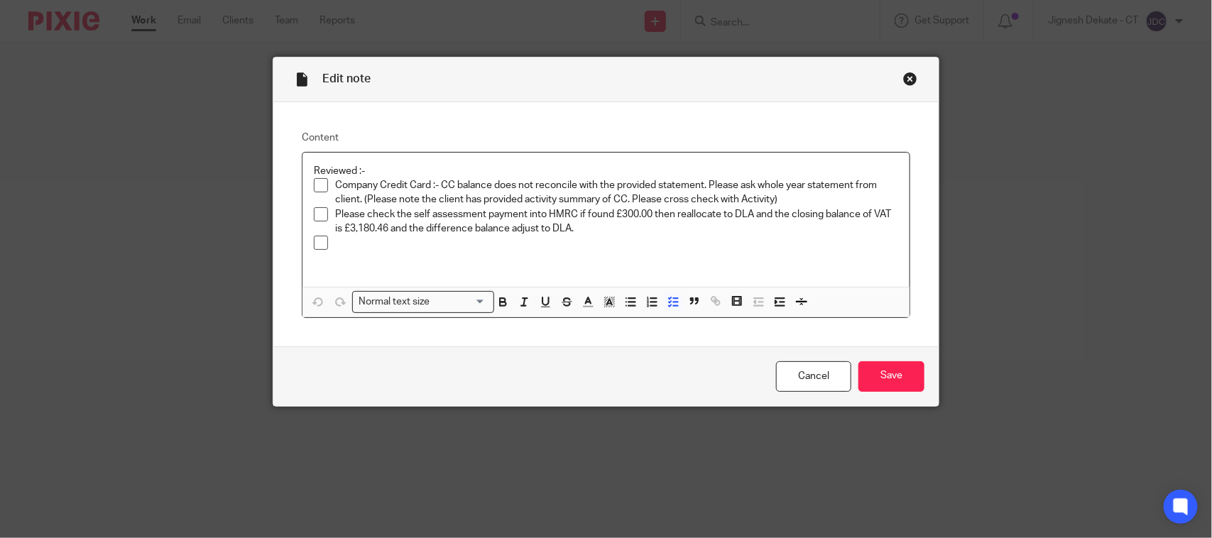
click at [568, 209] on p "Please check the self assessment payment into HMRC if found £300.00 then reallo…" at bounding box center [616, 221] width 563 height 29
click at [749, 215] on p "Please check the self assessment payment into HMRC if found £300.00 then reallo…" at bounding box center [616, 221] width 563 height 29
click at [335, 211] on p "Please check the self assessment payment into HMRC if found £300.00 then reallo…" at bounding box center [616, 221] width 563 height 29
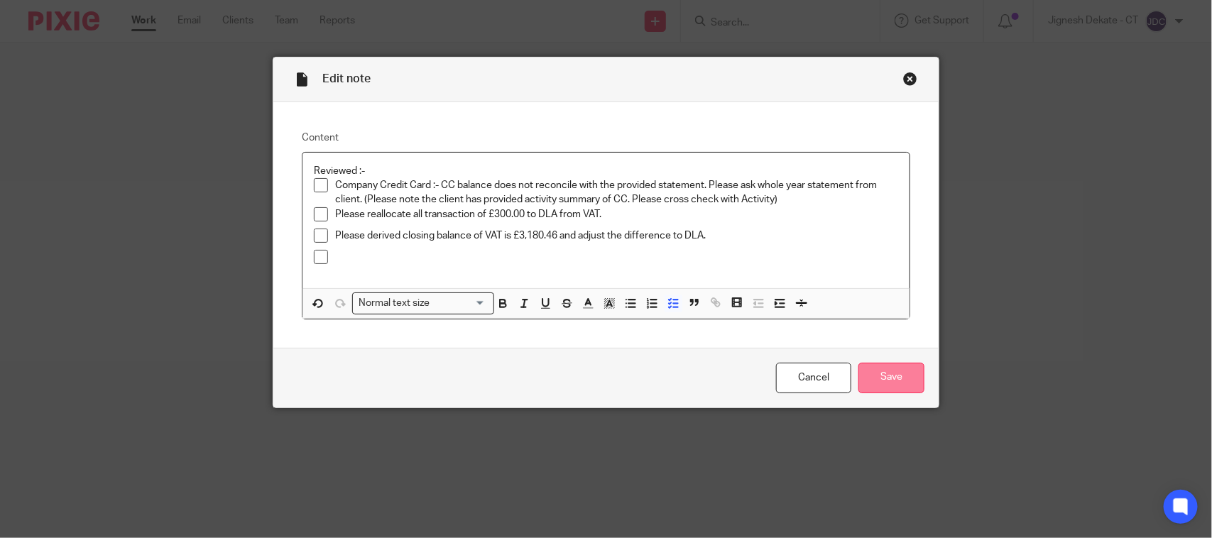
click at [872, 373] on input "Save" at bounding box center [891, 378] width 66 height 31
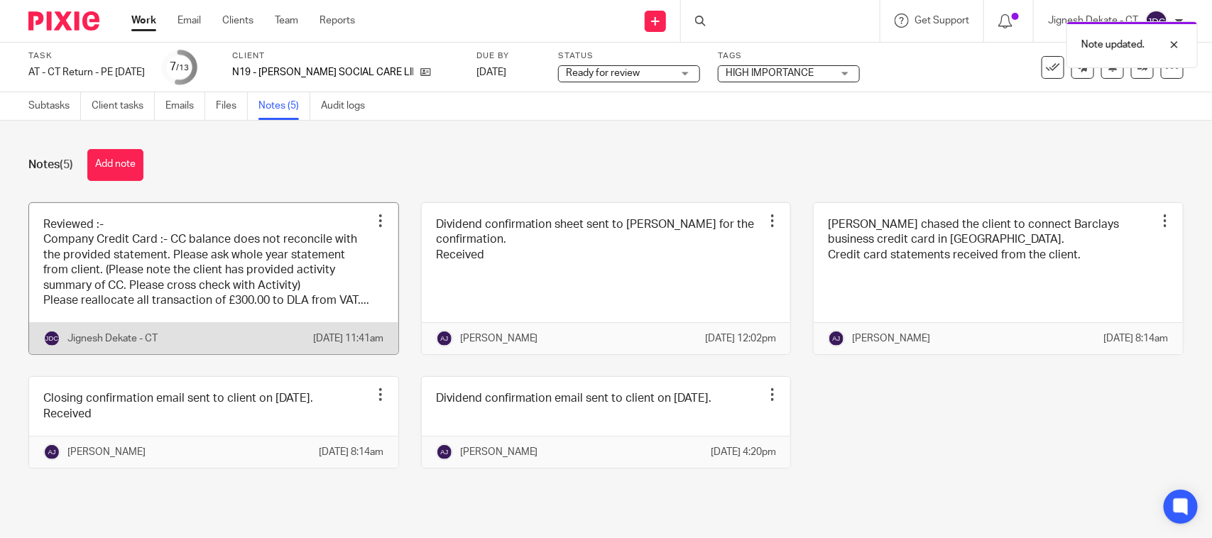
click at [204, 299] on link at bounding box center [213, 279] width 369 height 152
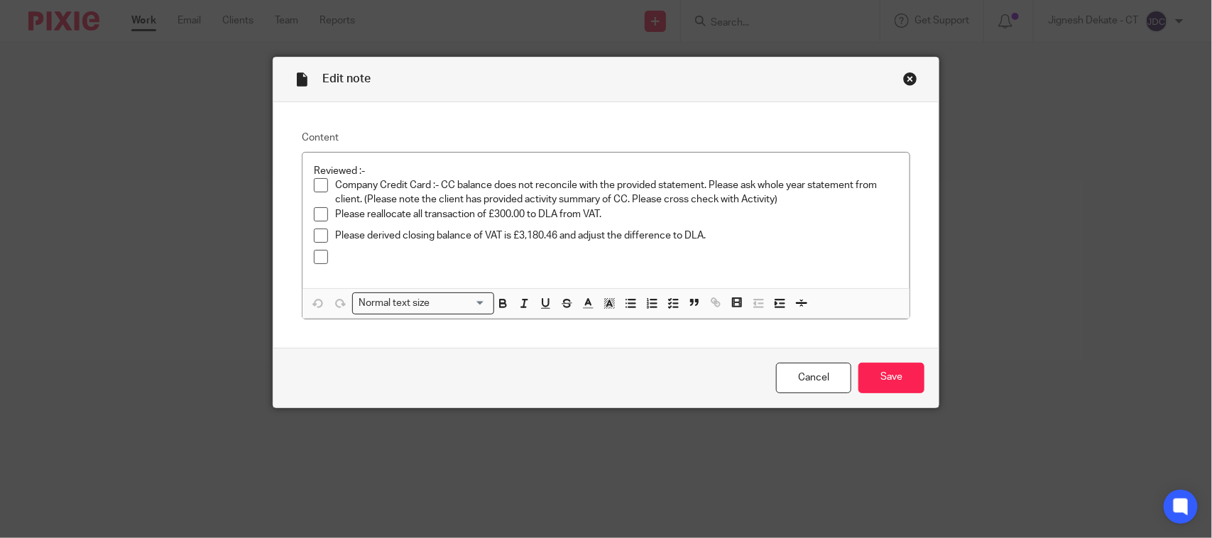
click at [708, 239] on p "Please derived closing balance of VAT is £3,180.46 and adjust the difference to…" at bounding box center [616, 236] width 563 height 14
click at [486, 256] on p at bounding box center [616, 257] width 563 height 14
click at [562, 256] on p "Please amend the Final Dividend Amount." at bounding box center [616, 257] width 563 height 14
click at [706, 259] on p "Please amend the Final Dividend Amount. ((Current year Profit - Loss B/fwd)*19%)" at bounding box center [616, 257] width 563 height 14
click at [723, 254] on p "Please amend the Final Dividend Amount. ((Current year Profit - Loss B/fwd)*19%)" at bounding box center [616, 257] width 563 height 14
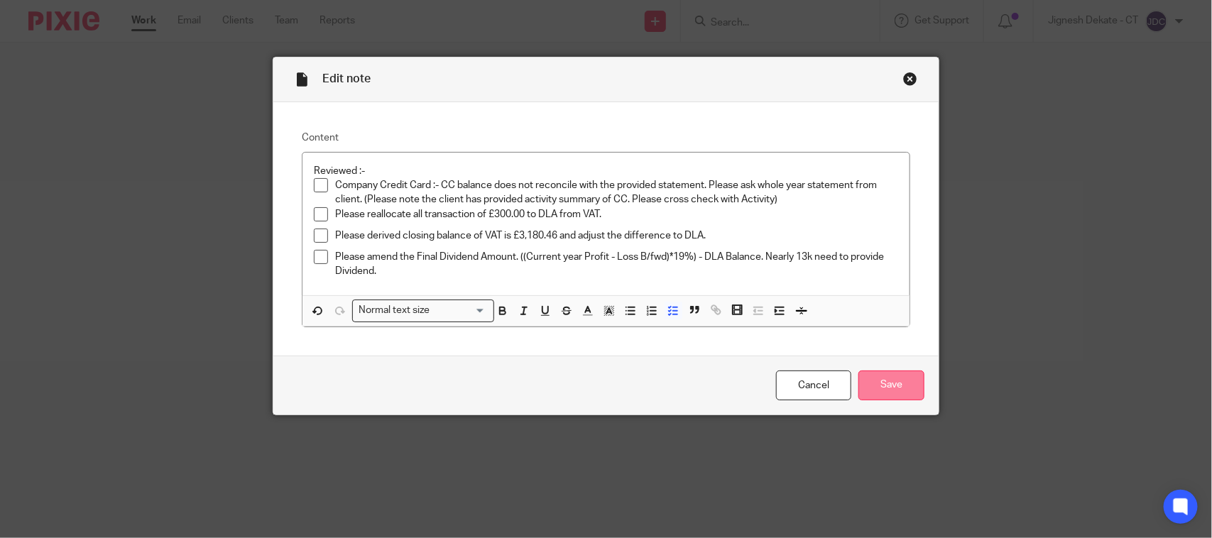
click at [872, 380] on input "Save" at bounding box center [891, 386] width 66 height 31
